Goal: Task Accomplishment & Management: Manage account settings

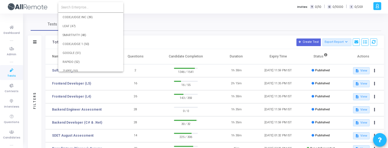
click at [93, 8] on input at bounding box center [91, 7] width 60 height 5
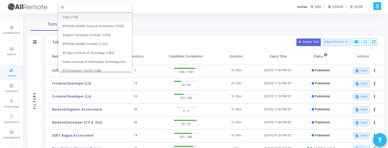
type input "tit"
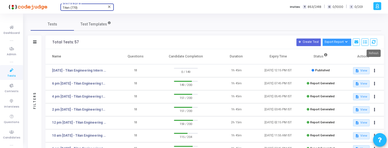
drag, startPoint x: 373, startPoint y: 45, endPoint x: 348, endPoint y: 45, distance: 25.0
click at [373, 45] on button at bounding box center [374, 42] width 7 height 7
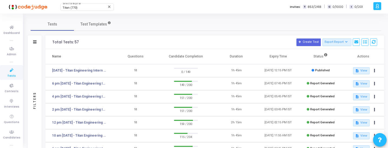
click at [73, 66] on td "[DATE] - Titan Engineering Intern 2026" at bounding box center [80, 70] width 69 height 13
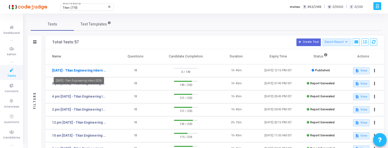
click at [73, 69] on link "[DATE] - Titan Engineering Intern 2026" at bounding box center [79, 70] width 54 height 5
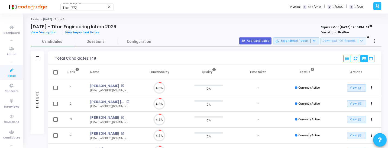
click at [40, 99] on div "Filters" at bounding box center [38, 99] width 14 height 69
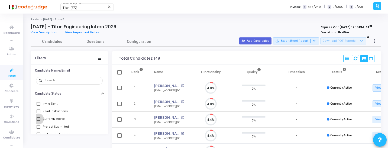
click at [58, 117] on span "Currently Active" at bounding box center [54, 119] width 22 height 7
click at [39, 121] on input "Currently Active" at bounding box center [38, 121] width 0 height 0
checkbox input "true"
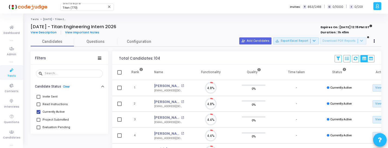
click at [58, 126] on span "Evaluation Pending" at bounding box center [57, 127] width 28 height 7
click at [39, 129] on input "Evaluation Pending" at bounding box center [38, 129] width 0 height 0
click at [58, 126] on span "Evaluation Pending" at bounding box center [57, 127] width 28 height 7
click at [39, 129] on input "Evaluation Pending" at bounding box center [38, 129] width 0 height 0
checkbox input "false"
